Goal: Find specific page/section: Find specific page/section

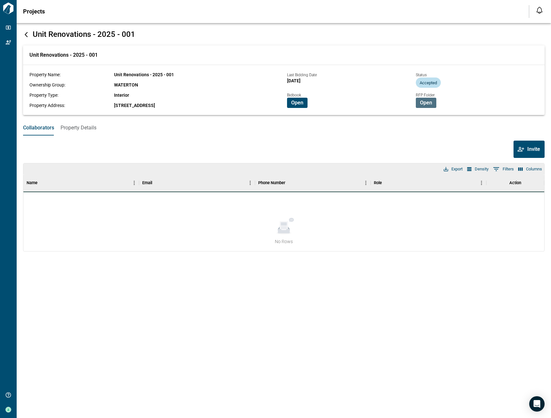
click at [424, 101] on span "Open" at bounding box center [426, 103] width 12 height 6
click at [26, 34] on icon at bounding box center [26, 34] width 6 height 6
